Goal: Navigation & Orientation: Find specific page/section

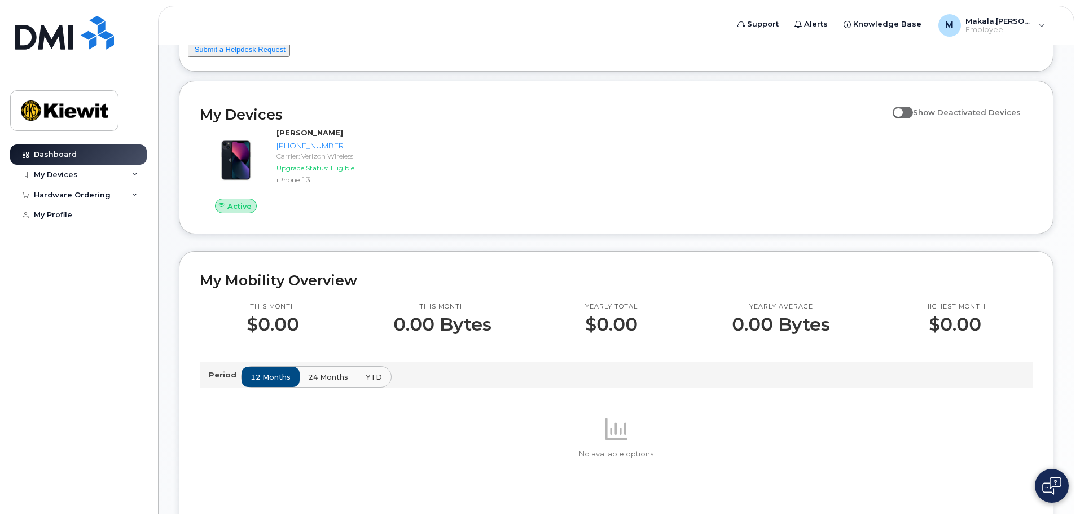
scroll to position [282, 0]
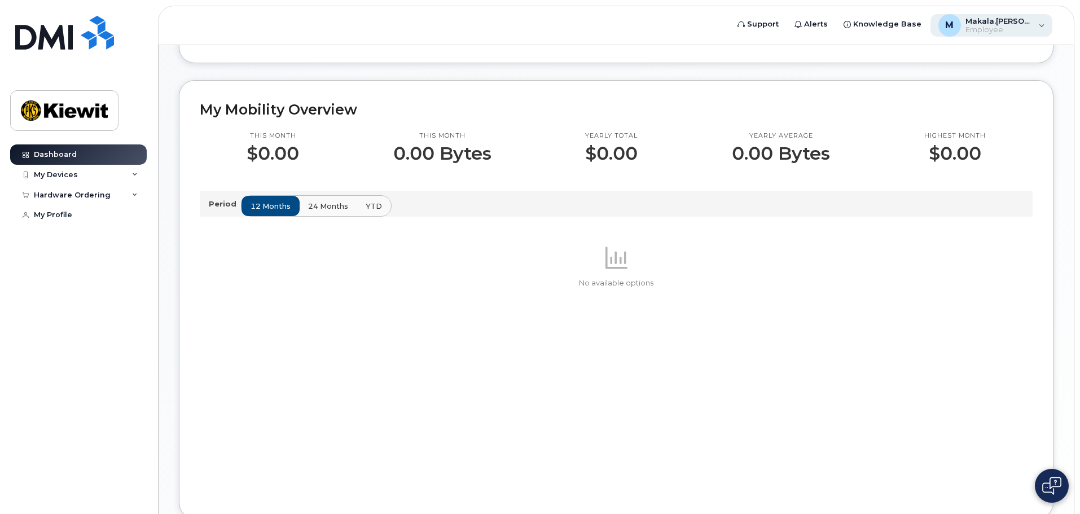
click at [1044, 30] on div "M Makala.[PERSON_NAME] Employee" at bounding box center [991, 25] width 122 height 23
click at [85, 171] on div "My Devices" at bounding box center [78, 175] width 137 height 20
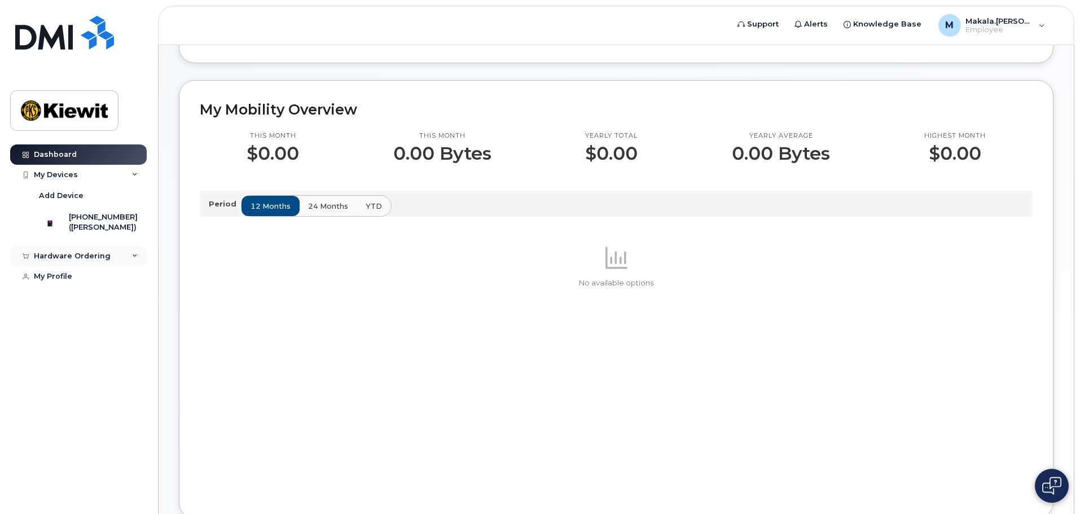
click at [101, 261] on div "Hardware Ordering" at bounding box center [72, 256] width 77 height 9
click at [68, 302] on div "My Profile" at bounding box center [53, 297] width 38 height 9
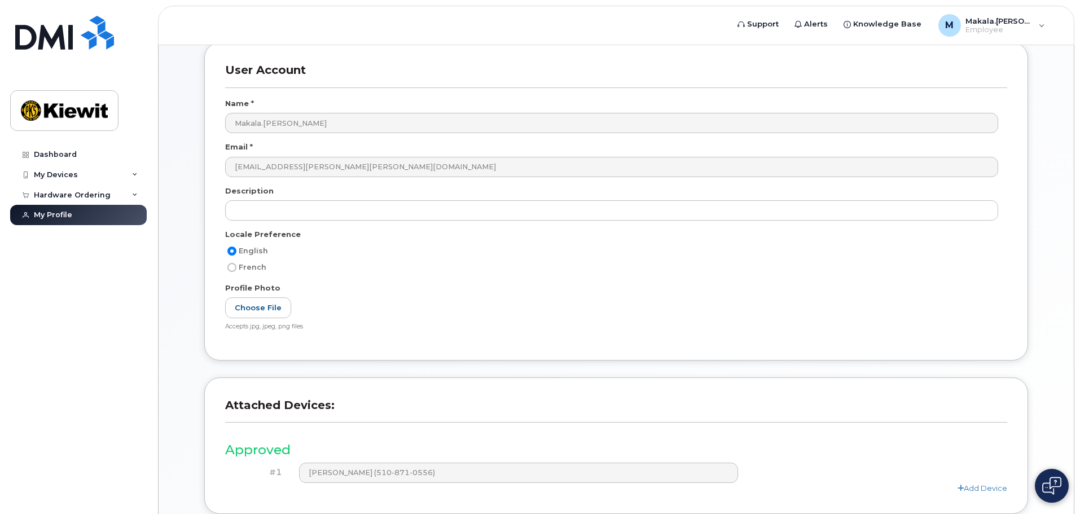
scroll to position [156, 0]
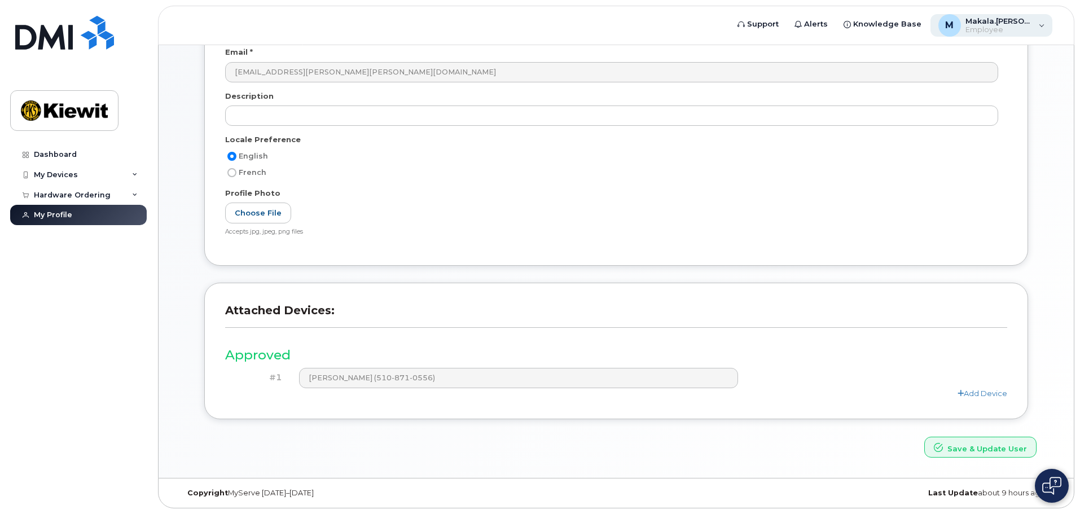
click at [1033, 27] on div "M Makala.[PERSON_NAME] Employee" at bounding box center [991, 25] width 122 height 23
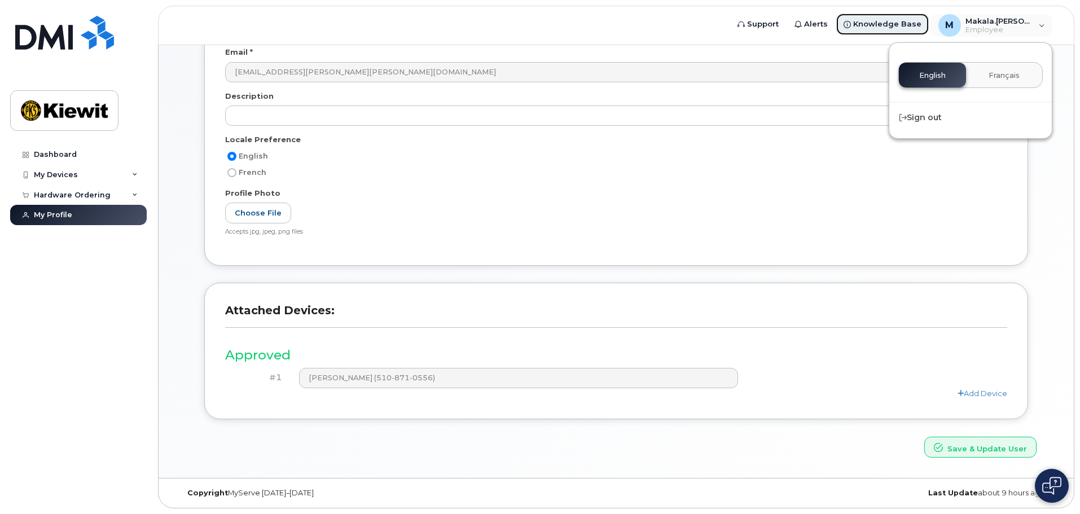
click at [917, 20] on span "Knowledge Base" at bounding box center [887, 24] width 68 height 11
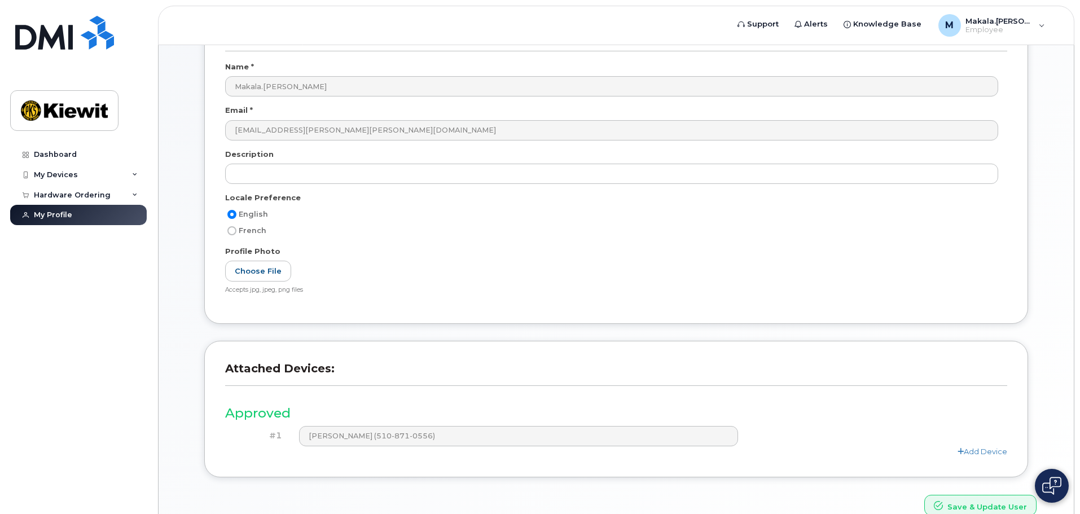
scroll to position [0, 0]
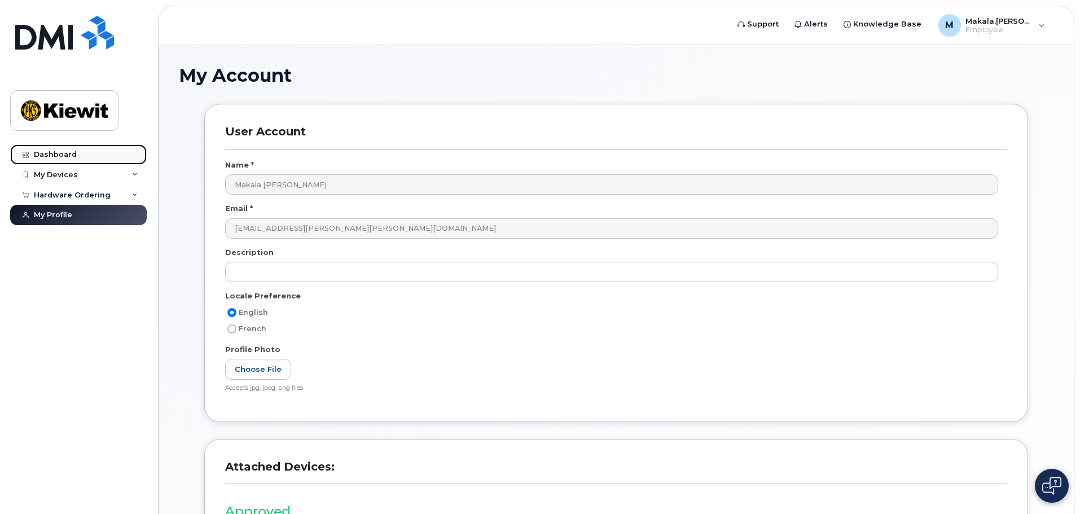
click at [61, 154] on div "Dashboard" at bounding box center [55, 154] width 43 height 9
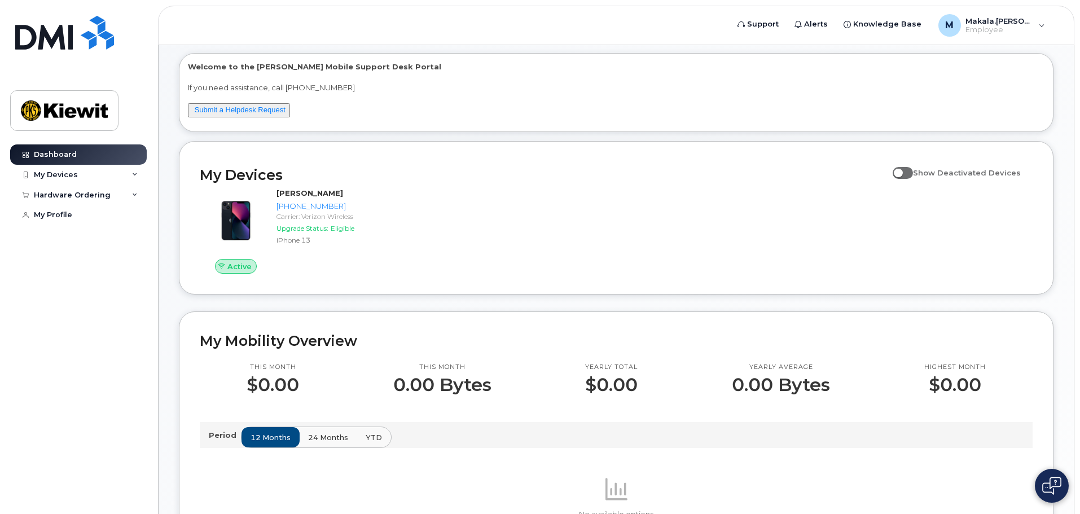
scroll to position [169, 0]
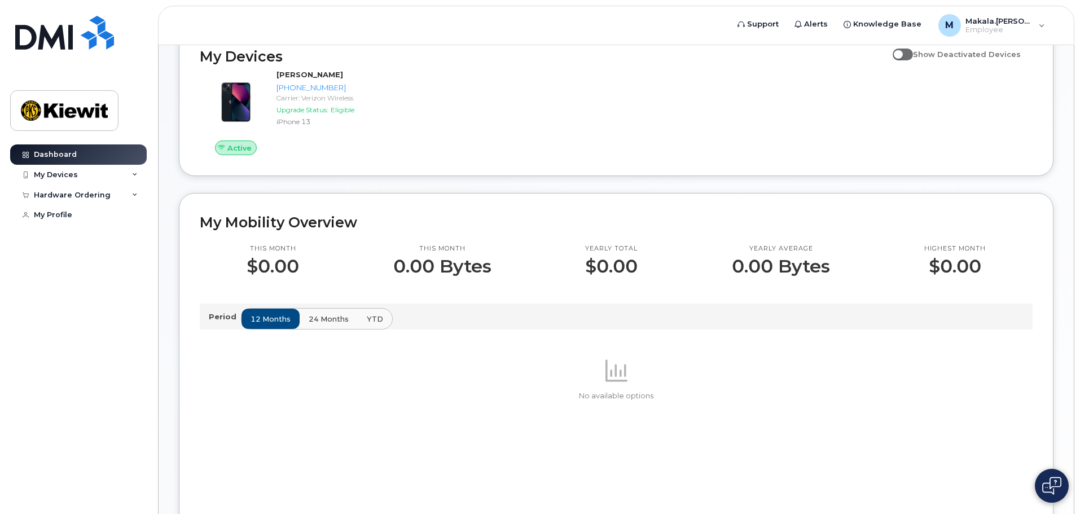
click at [330, 329] on button "24 months" at bounding box center [328, 319] width 59 height 20
click at [367, 319] on span "YTD" at bounding box center [374, 319] width 16 height 11
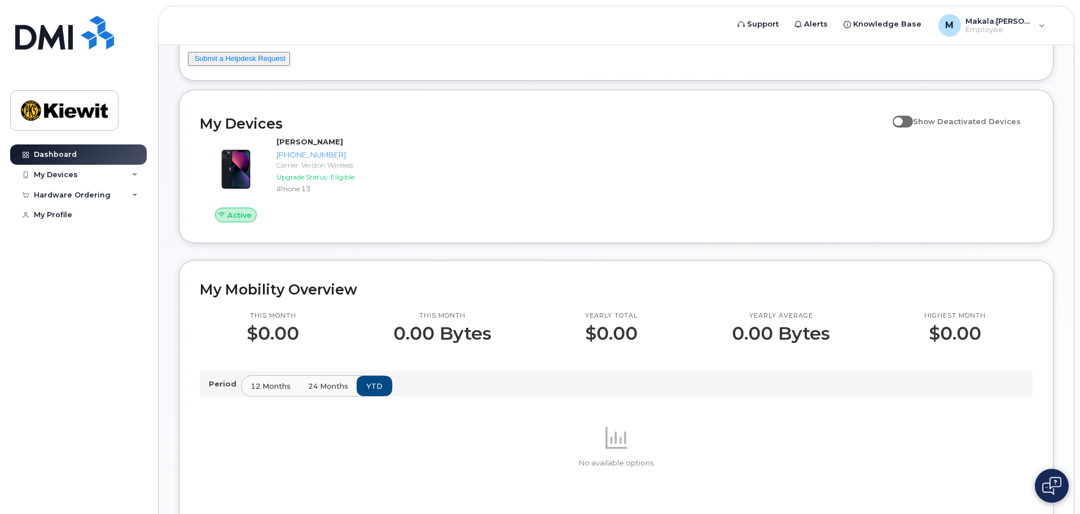
scroll to position [0, 0]
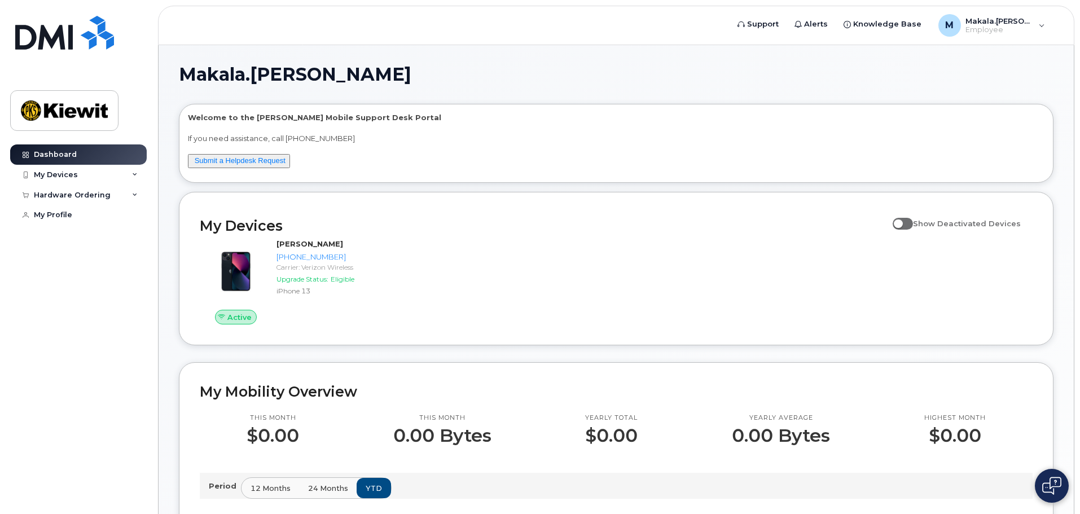
click at [902, 222] on input "Show Deactivated Devices" at bounding box center [897, 217] width 9 height 9
checkbox input "false"
